Goal: Task Accomplishment & Management: Complete application form

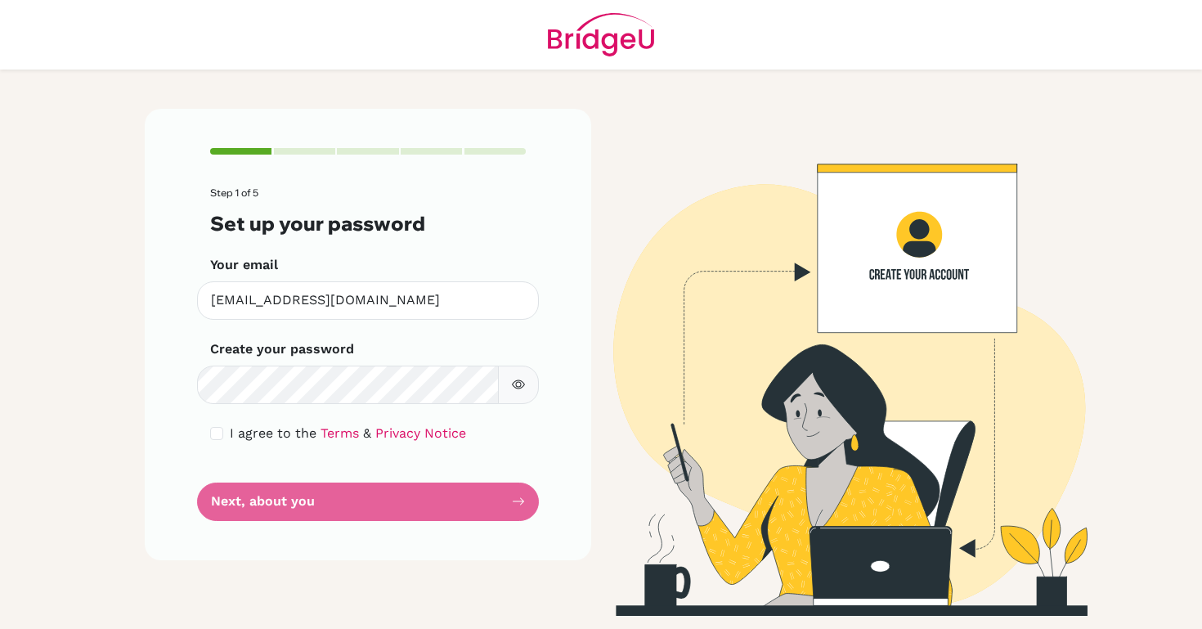
click at [362, 497] on form "Step 1 of 5 Set up your password Your email [EMAIL_ADDRESS][DOMAIN_NAME] Invali…" at bounding box center [368, 353] width 316 height 333
click at [362, 497] on form "Step 1 of 5 Set up your password Your email 47305@aisa.sch.ae Invalid email Cre…" at bounding box center [368, 353] width 316 height 333
click at [461, 501] on form "Step 1 of 5 Set up your password Your email 47305@aisa.sch.ae Invalid email Cre…" at bounding box center [368, 353] width 316 height 333
click at [508, 503] on form "Step 1 of 5 Set up your password Your email 47305@aisa.sch.ae Invalid email Cre…" at bounding box center [368, 353] width 316 height 333
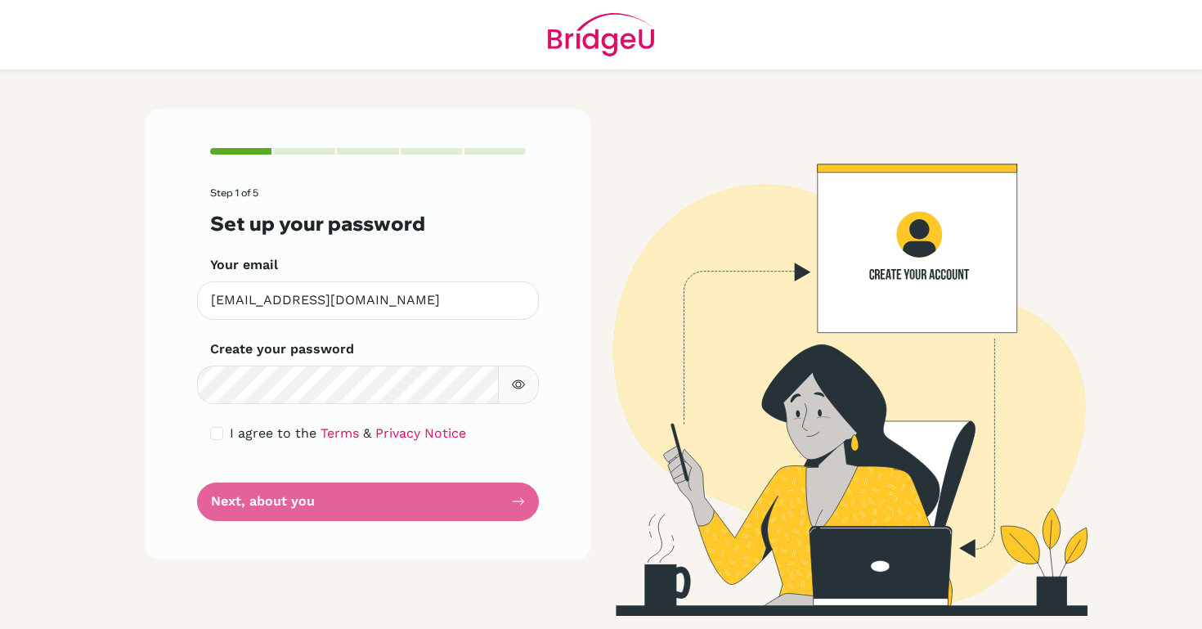
click at [508, 503] on form "Step 1 of 5 Set up your password Your email 47305@aisa.sch.ae Invalid email Cre…" at bounding box center [368, 353] width 316 height 333
click at [541, 501] on div "Step 1 of 5 Set up your password Your email 47305@aisa.sch.ae Invalid email Cre…" at bounding box center [368, 334] width 447 height 451
click at [549, 407] on div "Step 1 of 5 Set up your password Your email 47305@aisa.sch.ae Invalid email Cre…" at bounding box center [368, 334] width 447 height 451
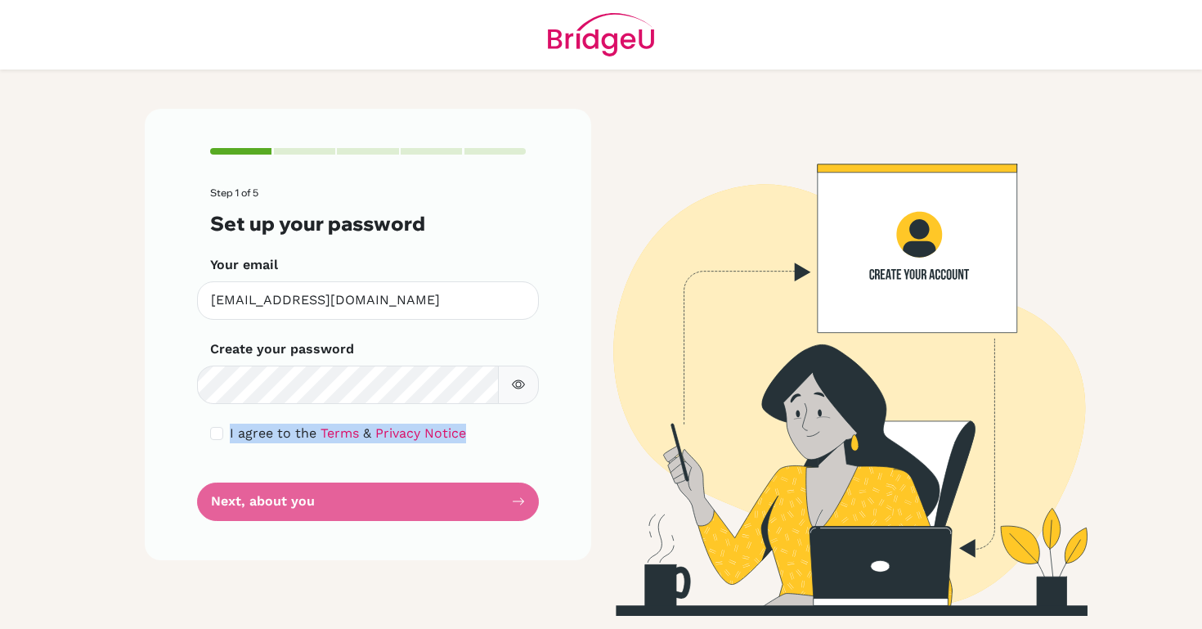
click at [470, 465] on form "Step 1 of 5 Set up your password Your email 47305@aisa.sch.ae Invalid email Cre…" at bounding box center [368, 353] width 316 height 333
click at [202, 499] on div "Step 1 of 5 Set up your password Your email 47305@aisa.sch.ae Invalid email Cre…" at bounding box center [368, 334] width 447 height 451
click at [615, 469] on img at bounding box center [834, 362] width 932 height 507
click at [110, 142] on main "Step 1 of 5 Set up your password Your email 47305@aisa.sch.ae Invalid email Cre…" at bounding box center [601, 314] width 1202 height 629
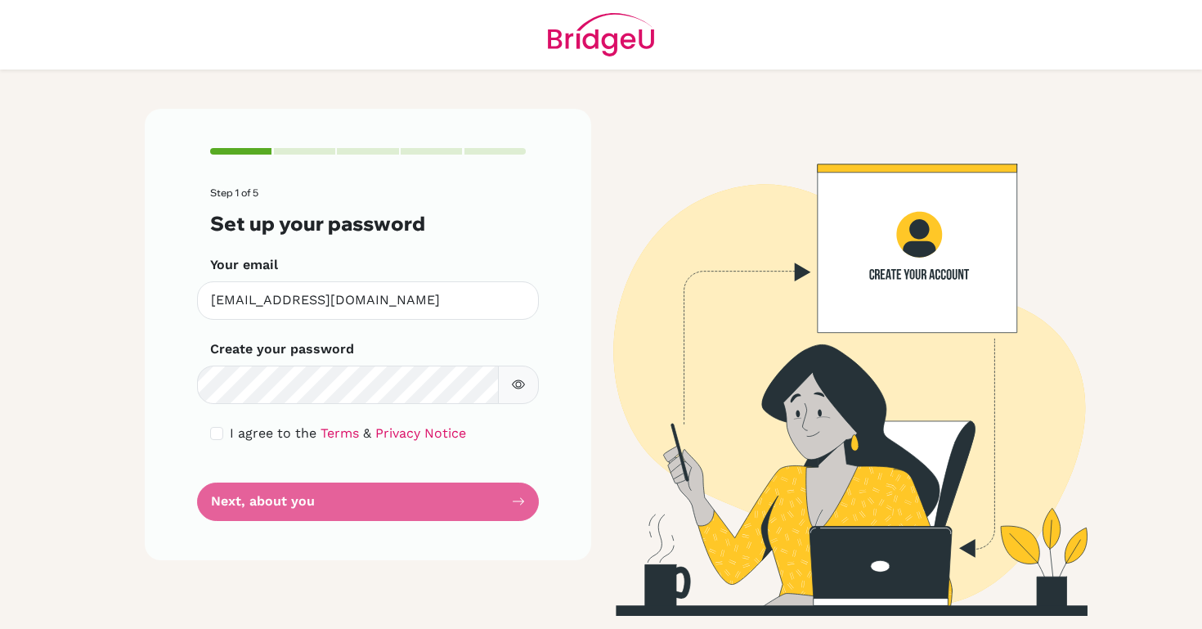
click at [213, 431] on input "checkbox" at bounding box center [216, 433] width 13 height 13
checkbox input "true"
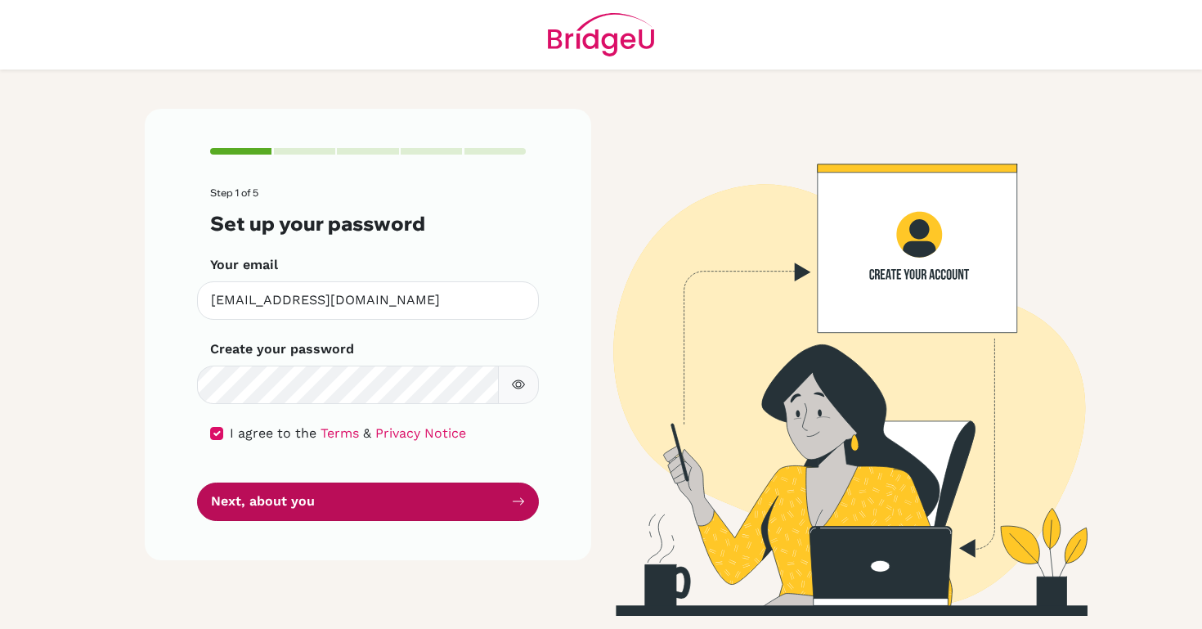
click at [258, 495] on button "Next, about you" at bounding box center [368, 502] width 342 height 38
